Goal: Information Seeking & Learning: Understand process/instructions

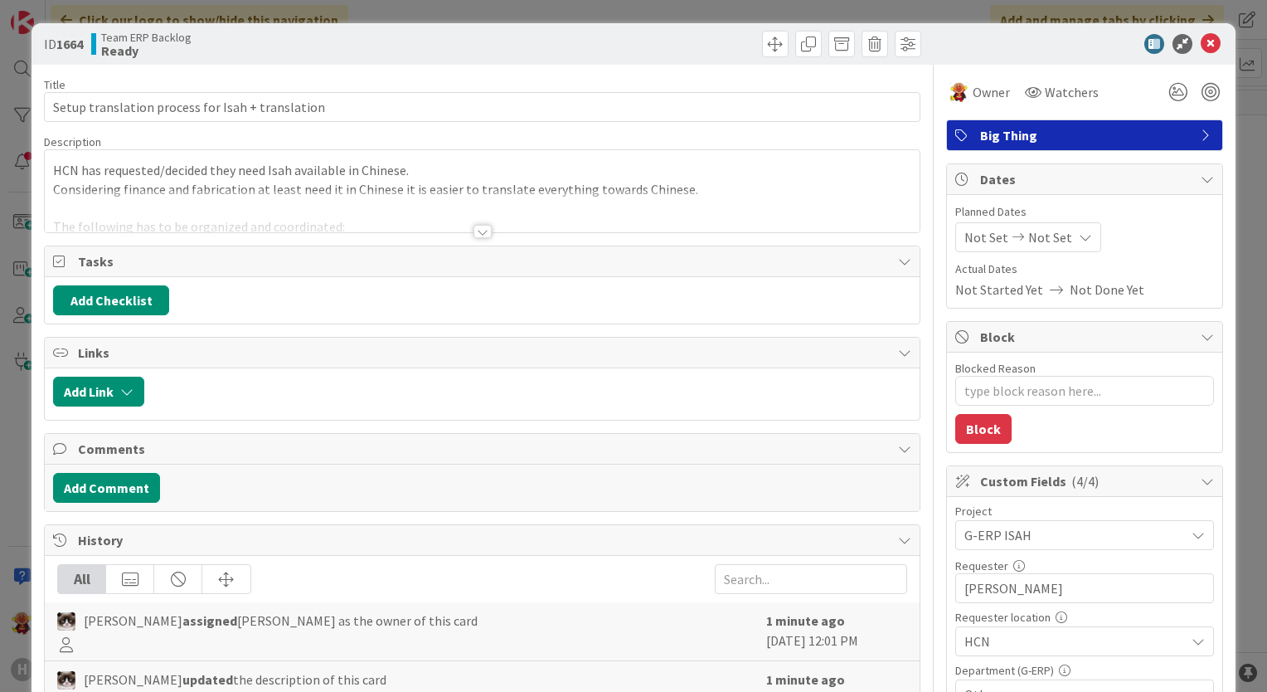
click at [473, 231] on div at bounding box center [482, 231] width 18 height 13
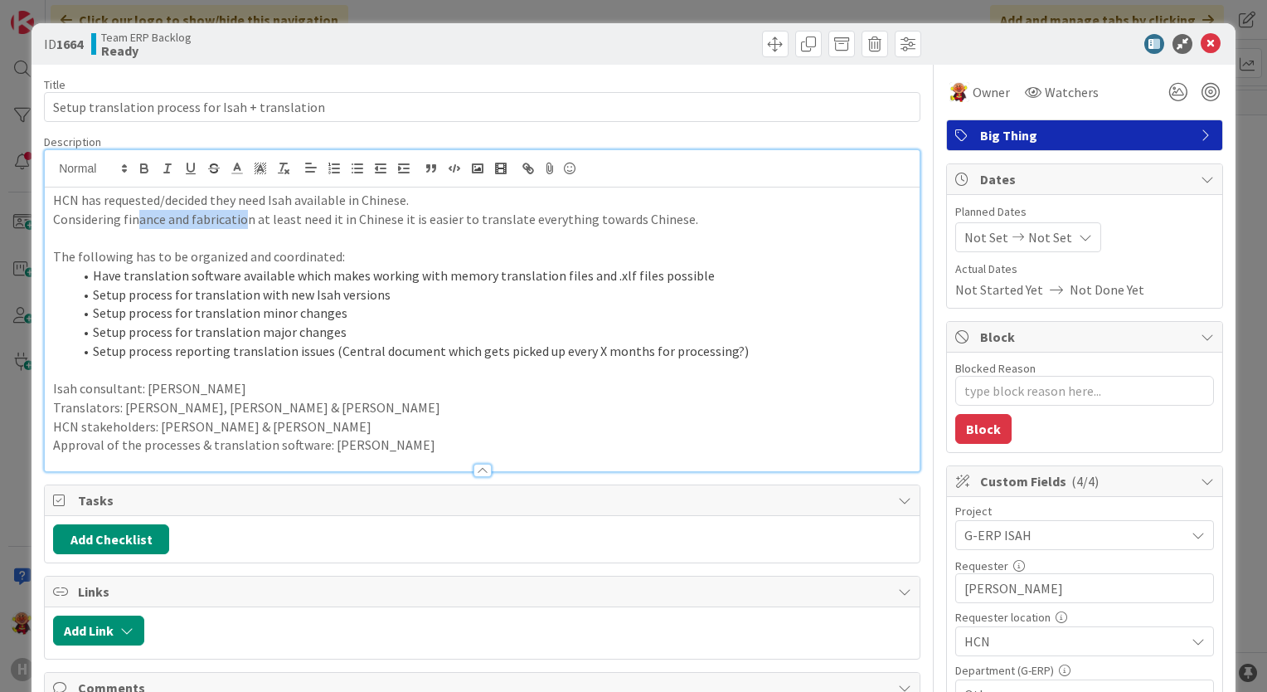
drag, startPoint x: 139, startPoint y: 214, endPoint x: 243, endPoint y: 219, distance: 103.8
click at [243, 219] on p "Considering finance and fabrication at least need it in Chinese it is easier to…" at bounding box center [482, 219] width 858 height 19
click at [606, 429] on p "HCN stakeholders: [PERSON_NAME] & [PERSON_NAME]" at bounding box center [482, 426] width 858 height 19
click at [779, 267] on li "Have translation software available which makes working with memory translation…" at bounding box center [492, 275] width 838 height 19
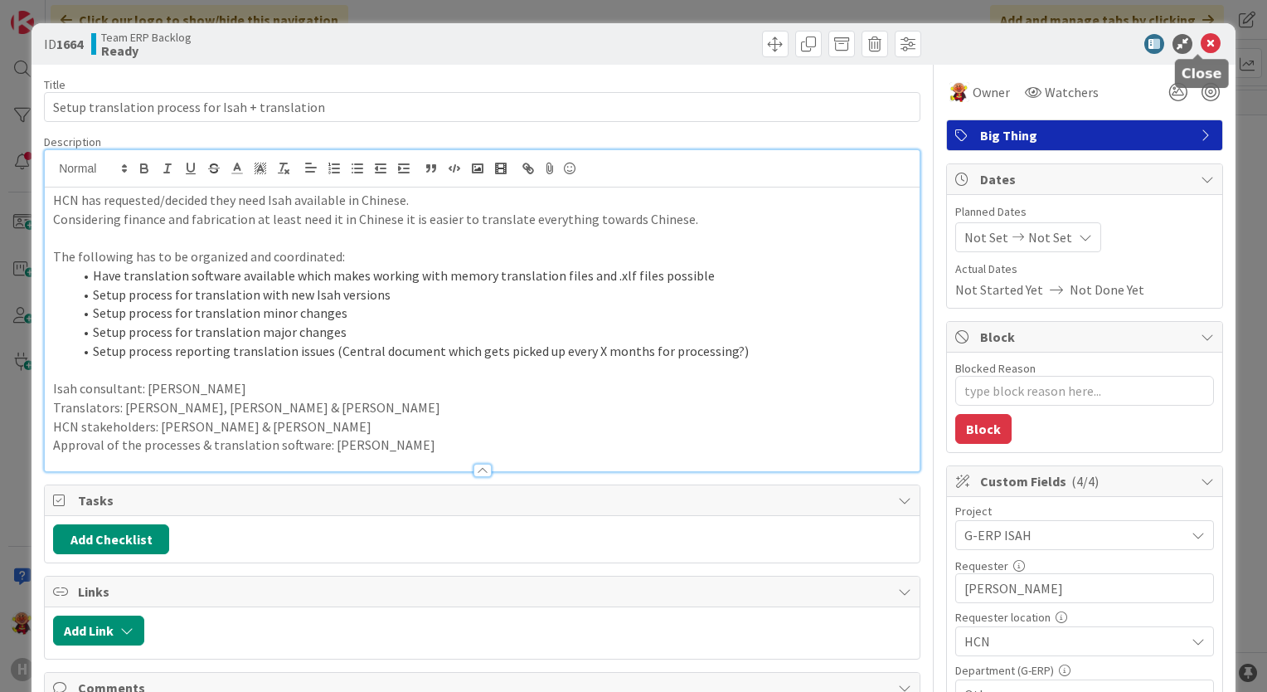
click at [1201, 49] on icon at bounding box center [1211, 44] width 20 height 20
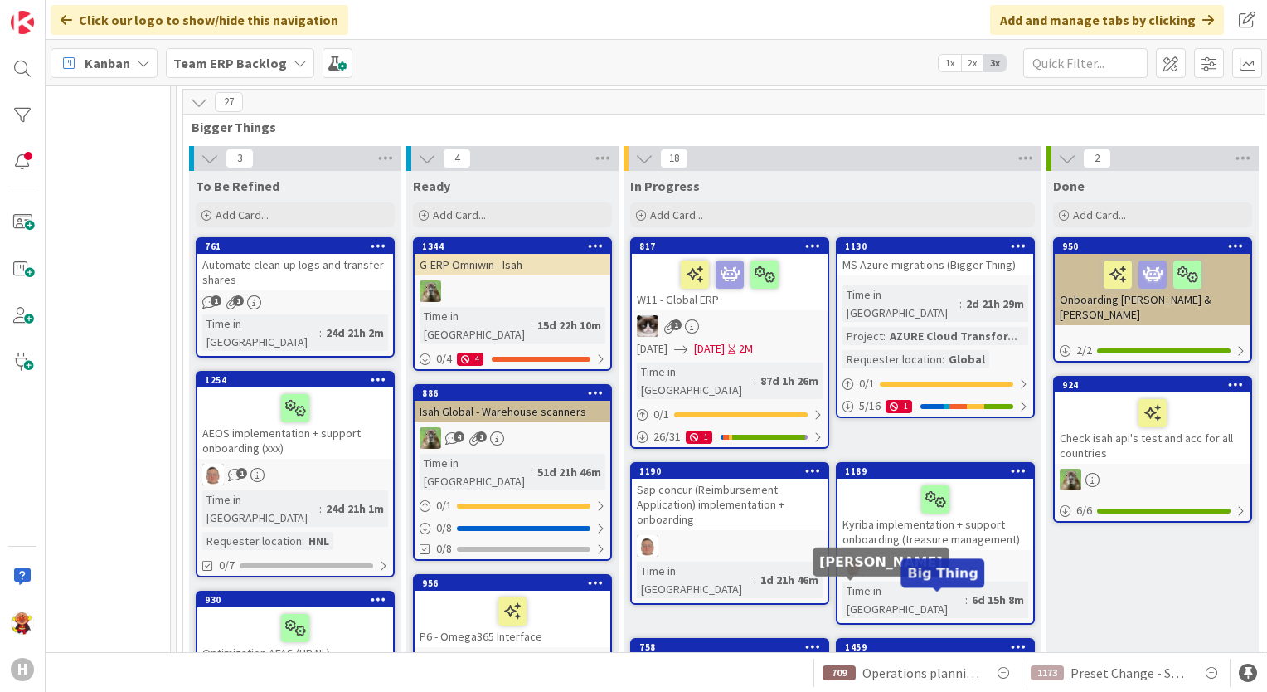
scroll to position [83, 1653]
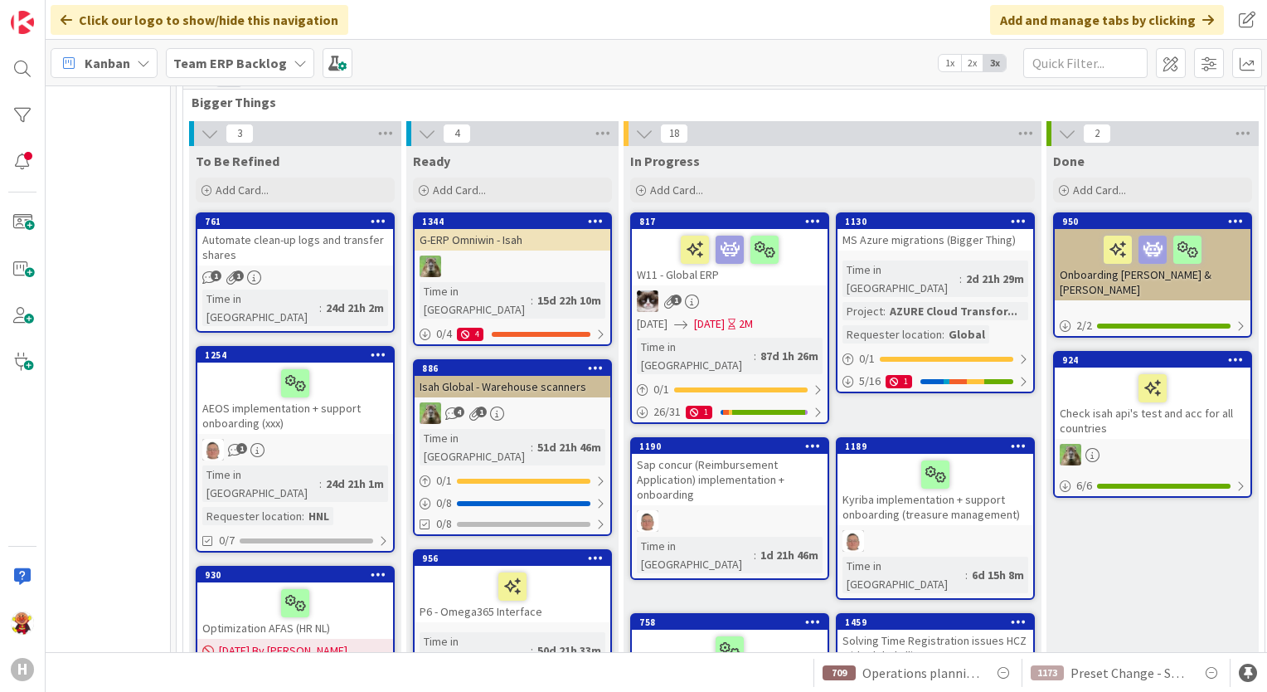
click at [546, 252] on link "1344 G-ERP Omniwin - Isah Time in [GEOGRAPHIC_DATA] : 15d 22h 10m 0 / 4 4" at bounding box center [512, 279] width 199 height 134
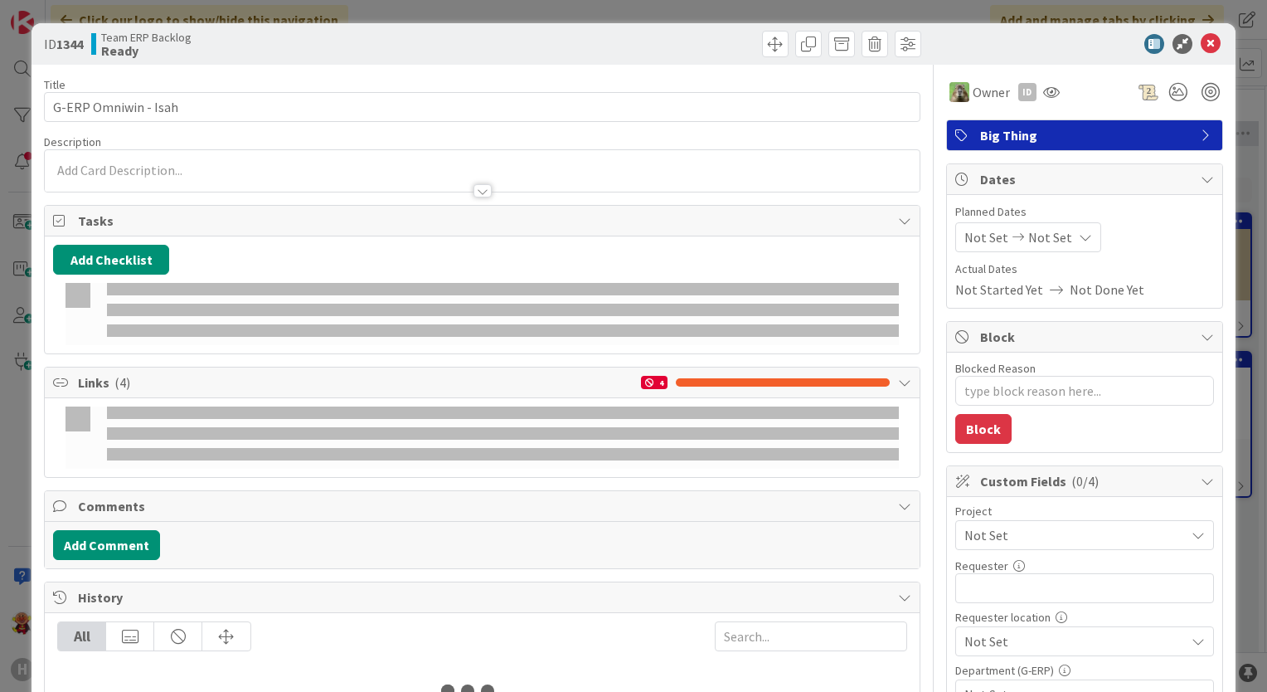
type textarea "x"
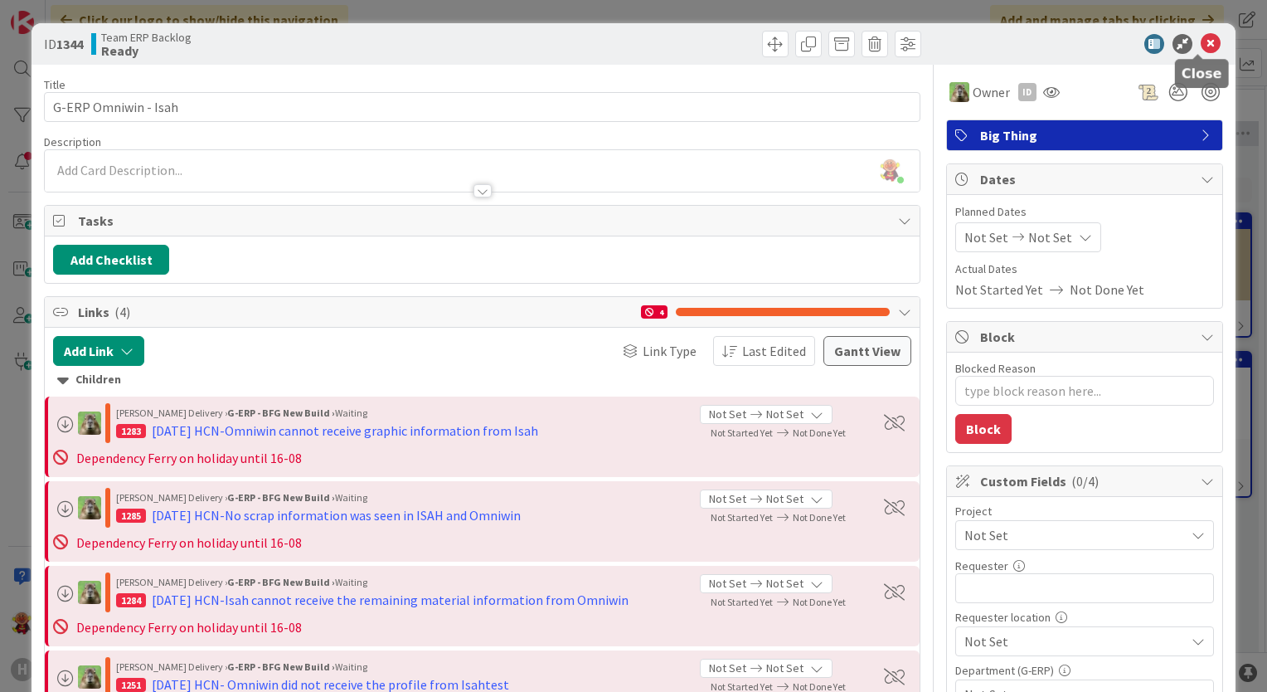
click at [1206, 50] on icon at bounding box center [1211, 44] width 20 height 20
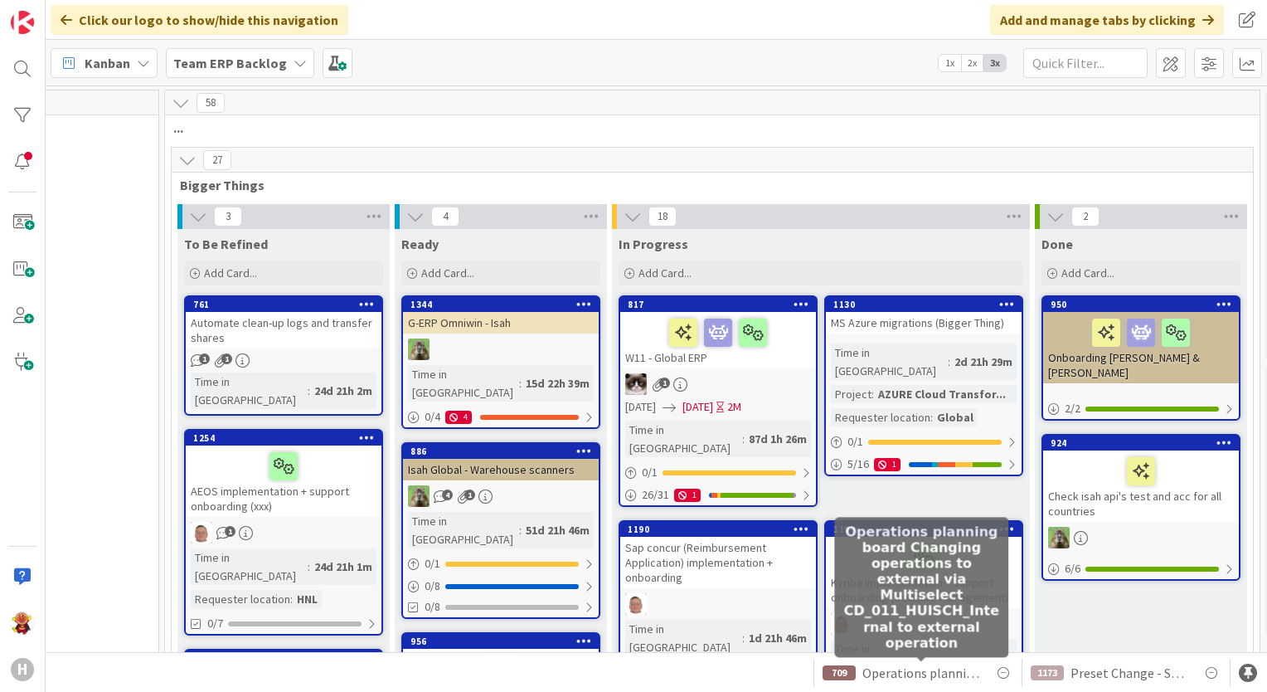
scroll to position [0, 1763]
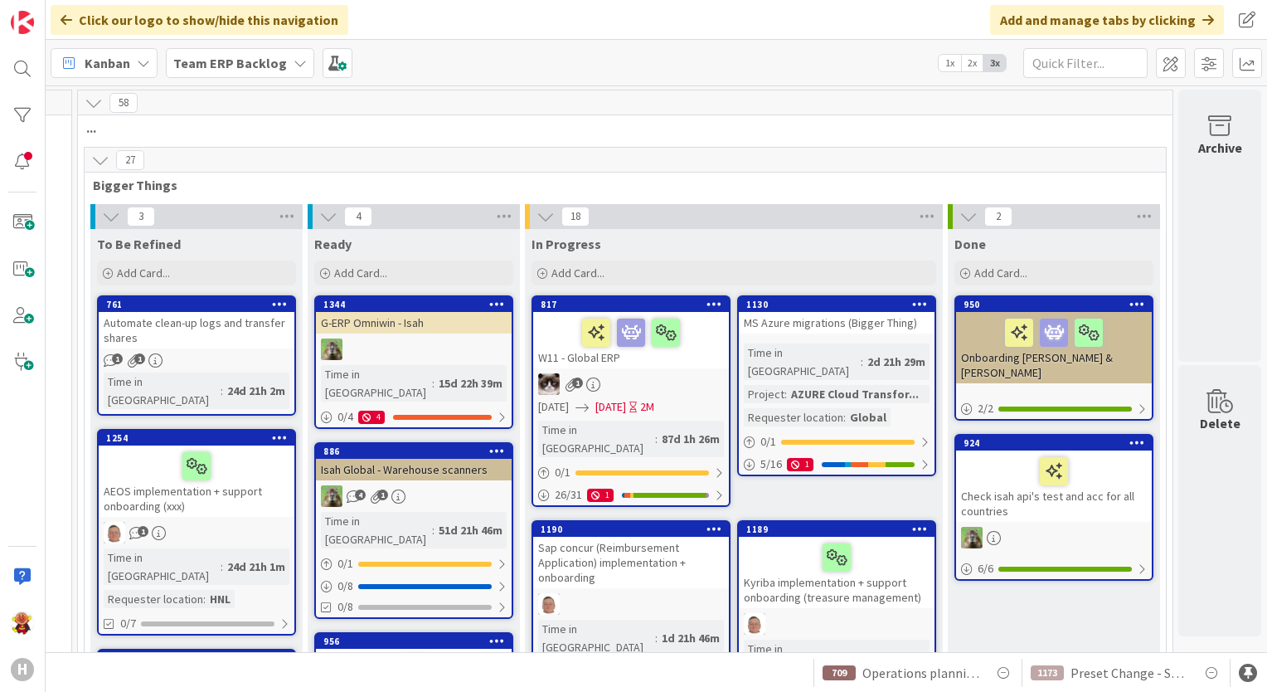
drag, startPoint x: 879, startPoint y: 652, endPoint x: 975, endPoint y: 684, distance: 101.5
click at [975, 684] on div "Click our logo to show/hide this navigation Add and manage tabs by clicking Kan…" at bounding box center [656, 346] width 1221 height 692
